Goal: Transaction & Acquisition: Obtain resource

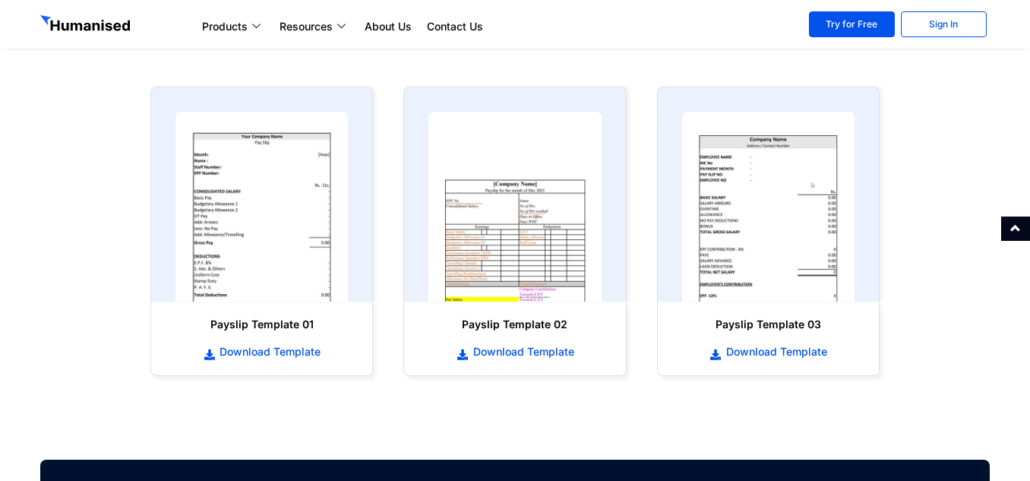
scroll to position [684, 0]
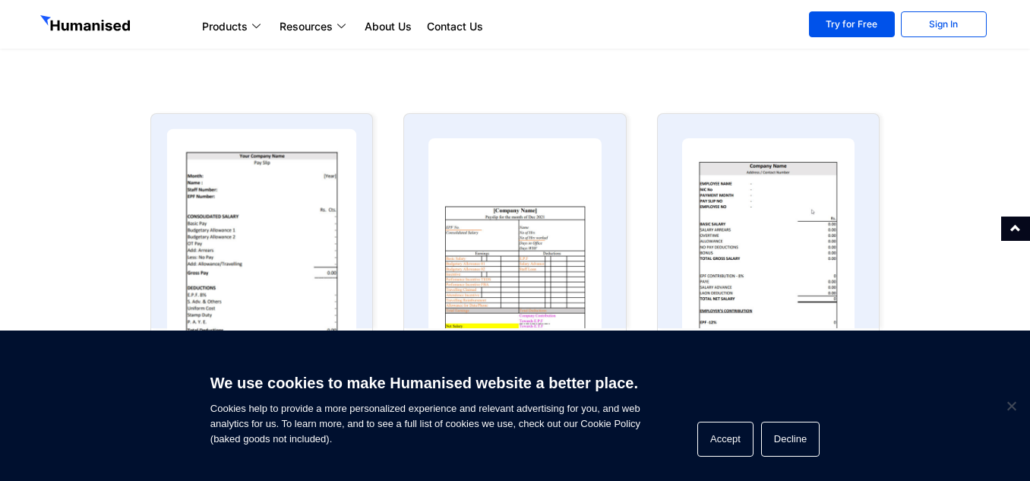
click at [289, 224] on img at bounding box center [262, 233] width 190 height 209
click at [223, 255] on img at bounding box center [262, 233] width 190 height 209
click at [232, 252] on img at bounding box center [262, 233] width 190 height 209
click at [232, 251] on img at bounding box center [262, 233] width 190 height 209
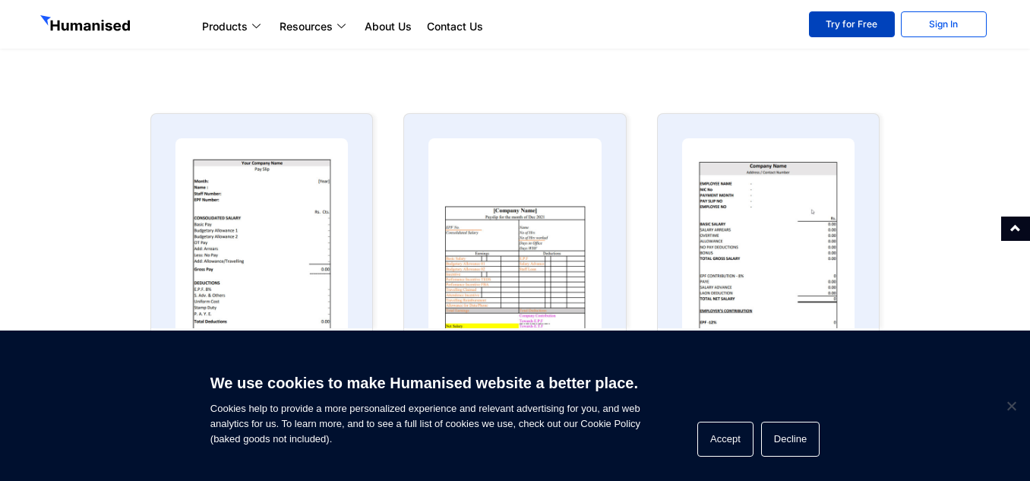
click at [837, 29] on link "Try for Free" at bounding box center [852, 24] width 86 height 26
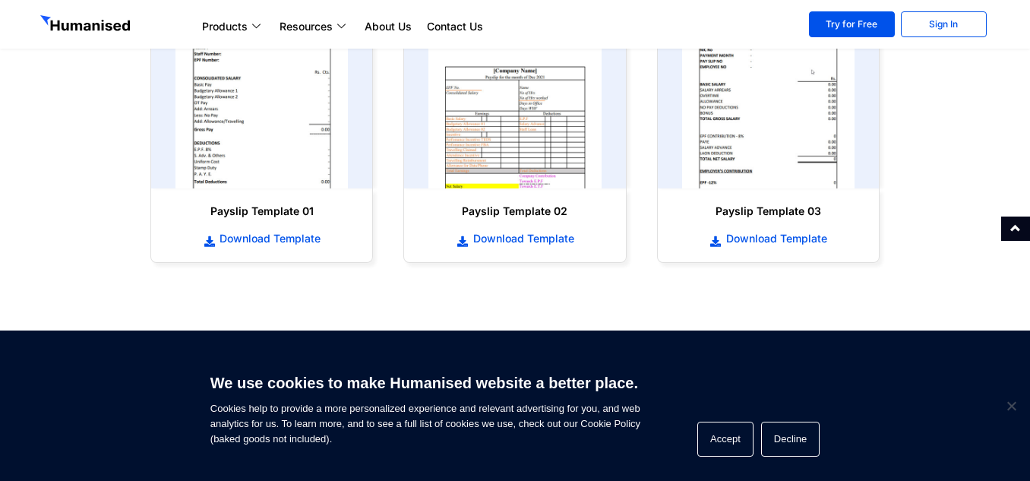
scroll to position [760, 0]
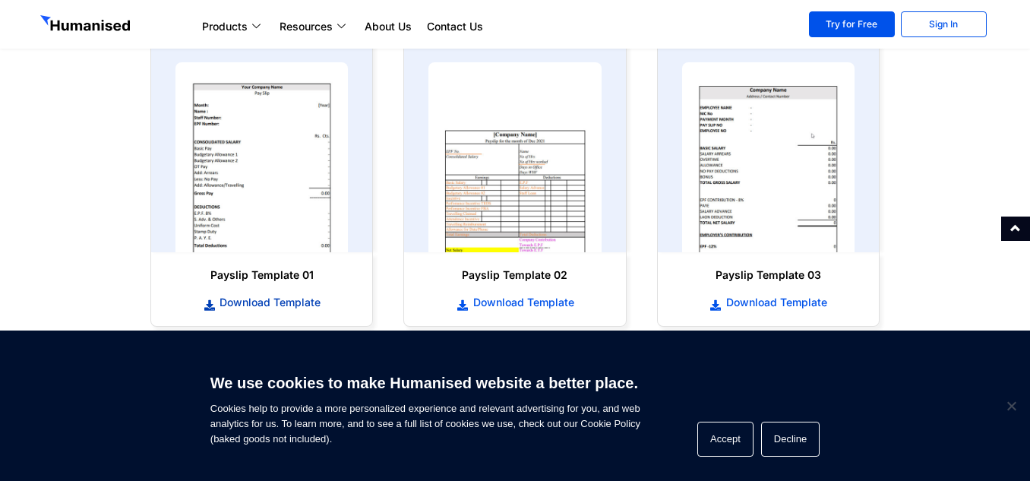
click at [244, 308] on span "Download Template" at bounding box center [268, 302] width 105 height 15
click at [755, 301] on span "Download Template" at bounding box center [775, 302] width 105 height 15
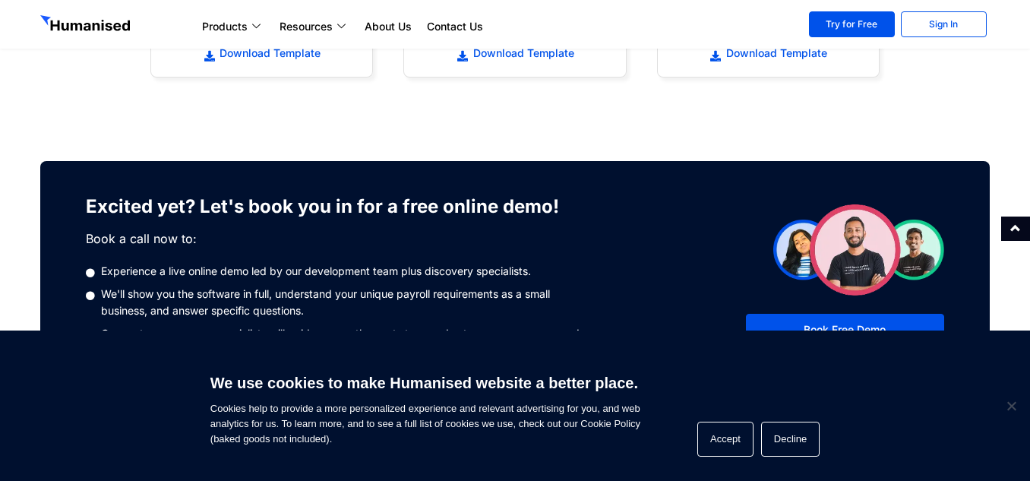
scroll to position [684, 0]
